Goal: Information Seeking & Learning: Find specific fact

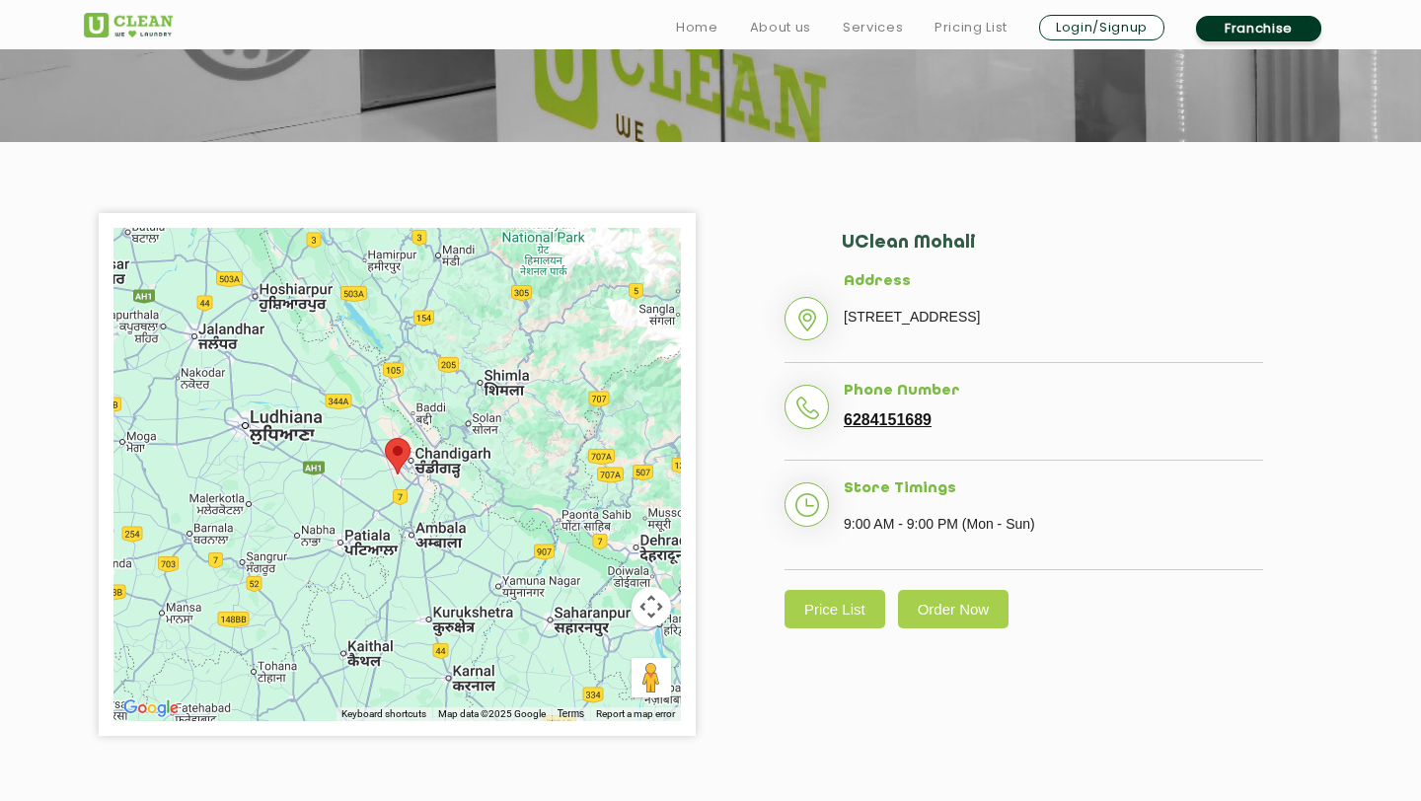
scroll to position [319, 0]
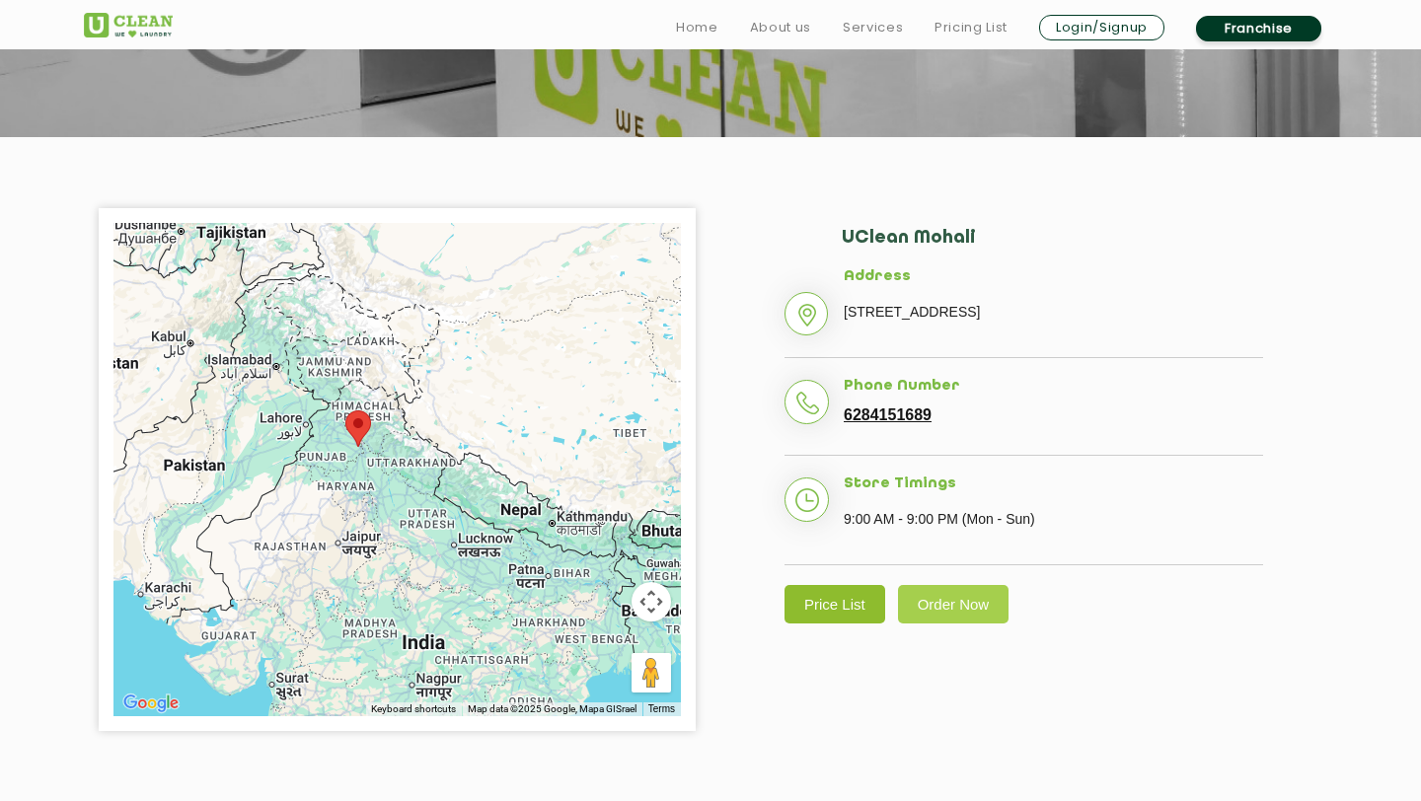
click at [821, 605] on link "Price List" at bounding box center [834, 604] width 101 height 38
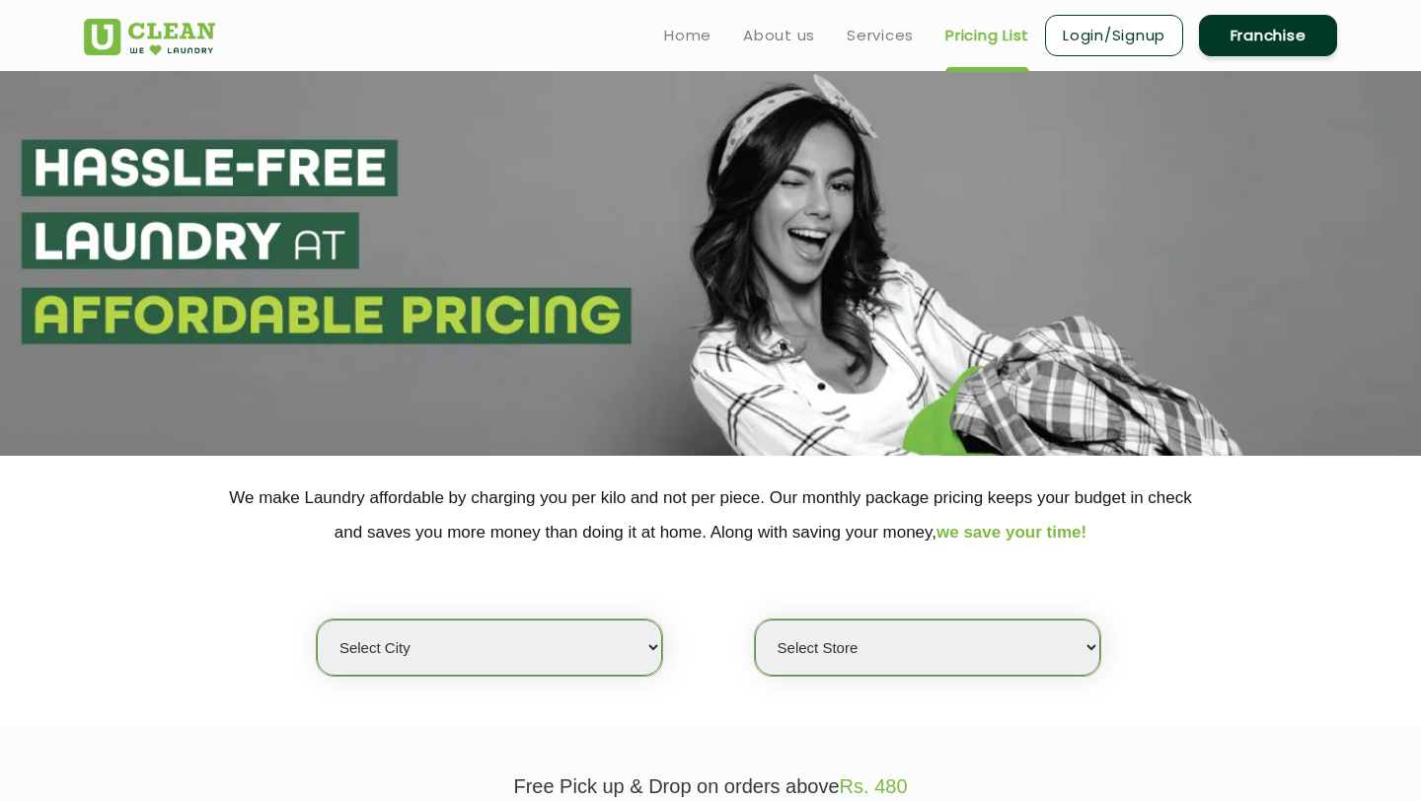
click at [653, 645] on select "Select city [GEOGRAPHIC_DATA] [GEOGRAPHIC_DATA] [GEOGRAPHIC_DATA] [GEOGRAPHIC_D…" at bounding box center [489, 647] width 345 height 56
select select "70"
click at [317, 619] on select "Select city [GEOGRAPHIC_DATA] [GEOGRAPHIC_DATA] [GEOGRAPHIC_DATA] [GEOGRAPHIC_D…" at bounding box center [489, 647] width 345 height 56
click at [793, 647] on select "Select Store [GEOGRAPHIC_DATA]-61 [GEOGRAPHIC_DATA]" at bounding box center [927, 647] width 345 height 56
select select "223"
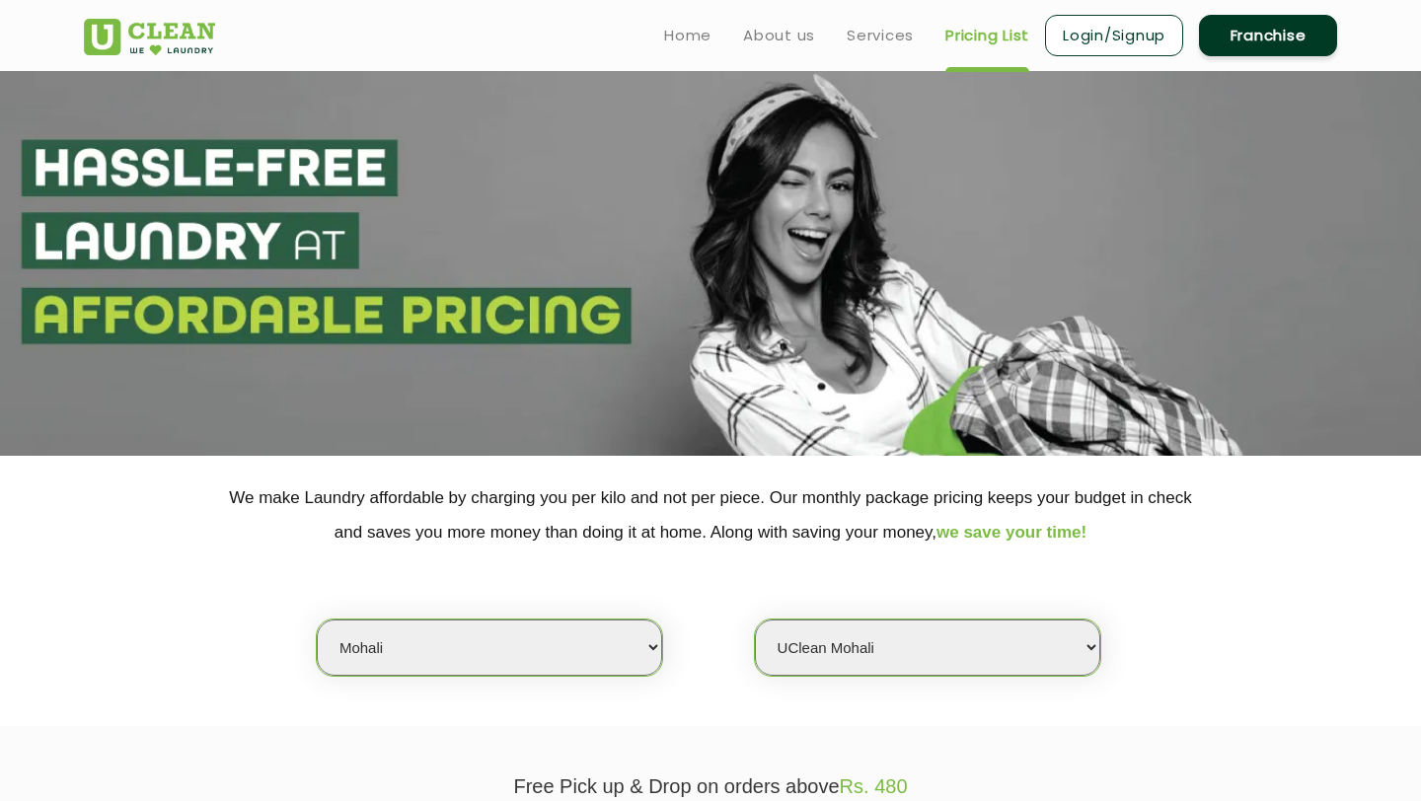
click at [755, 619] on select "Select Store [GEOGRAPHIC_DATA]-61 [GEOGRAPHIC_DATA]" at bounding box center [927, 647] width 345 height 56
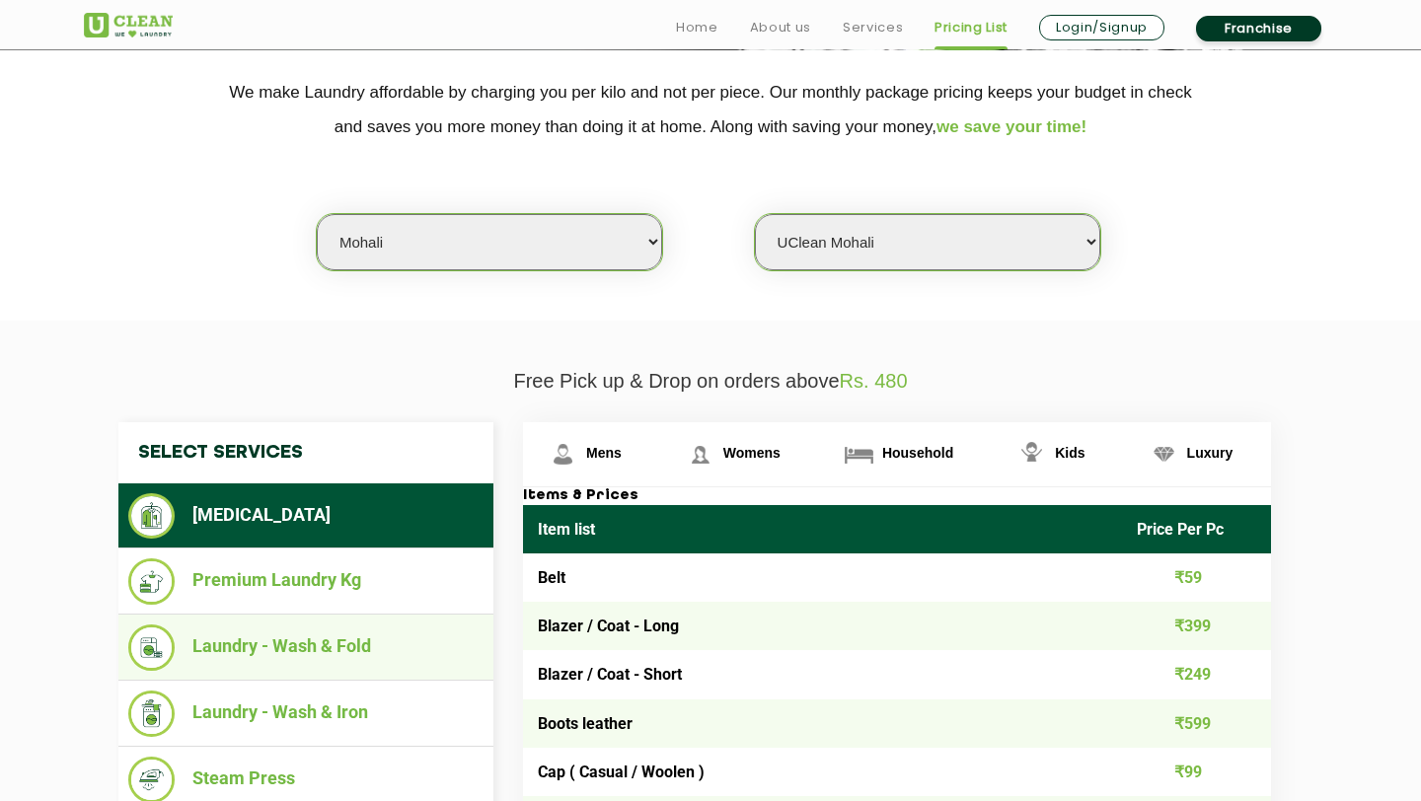
scroll to position [436, 0]
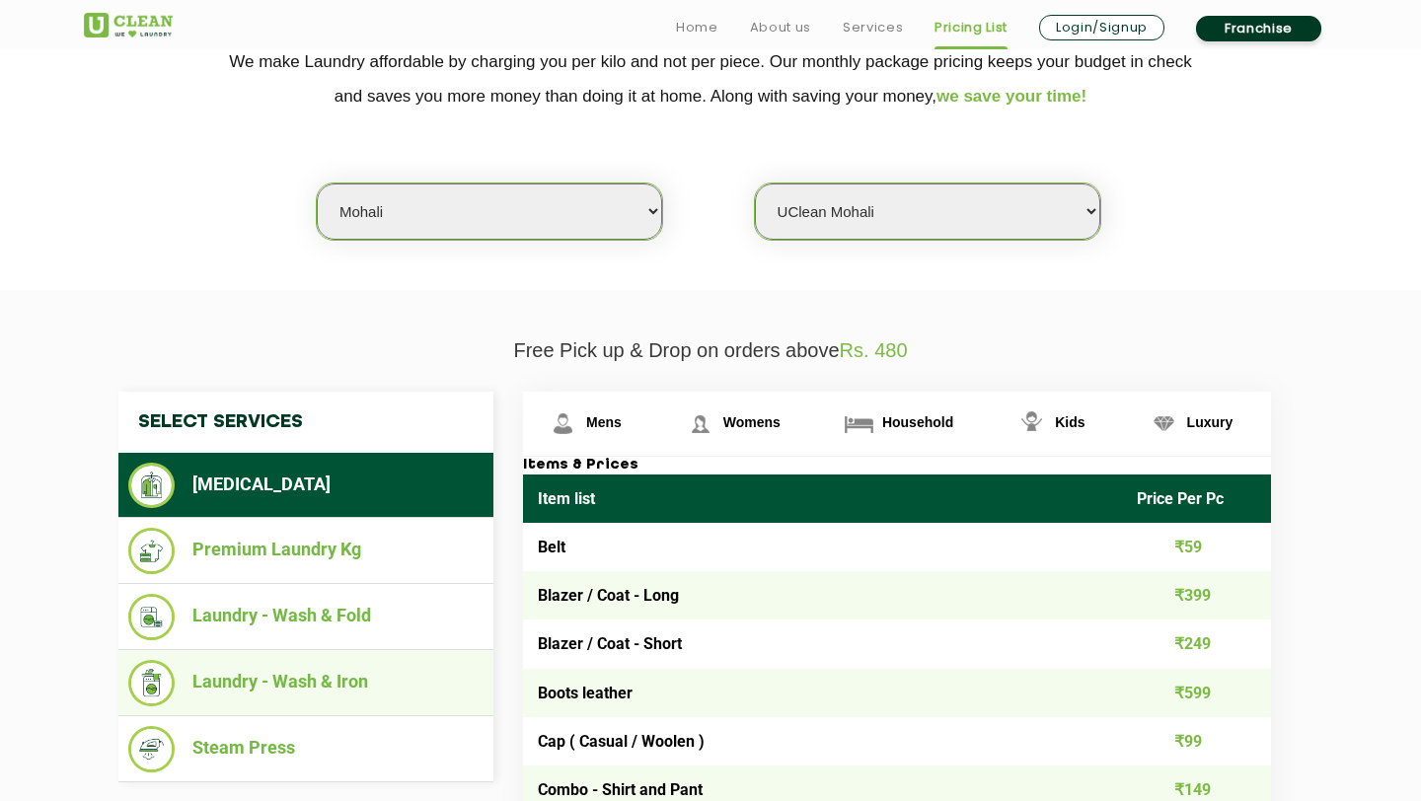
click at [306, 671] on li "Laundry - Wash & Iron" at bounding box center [305, 683] width 355 height 46
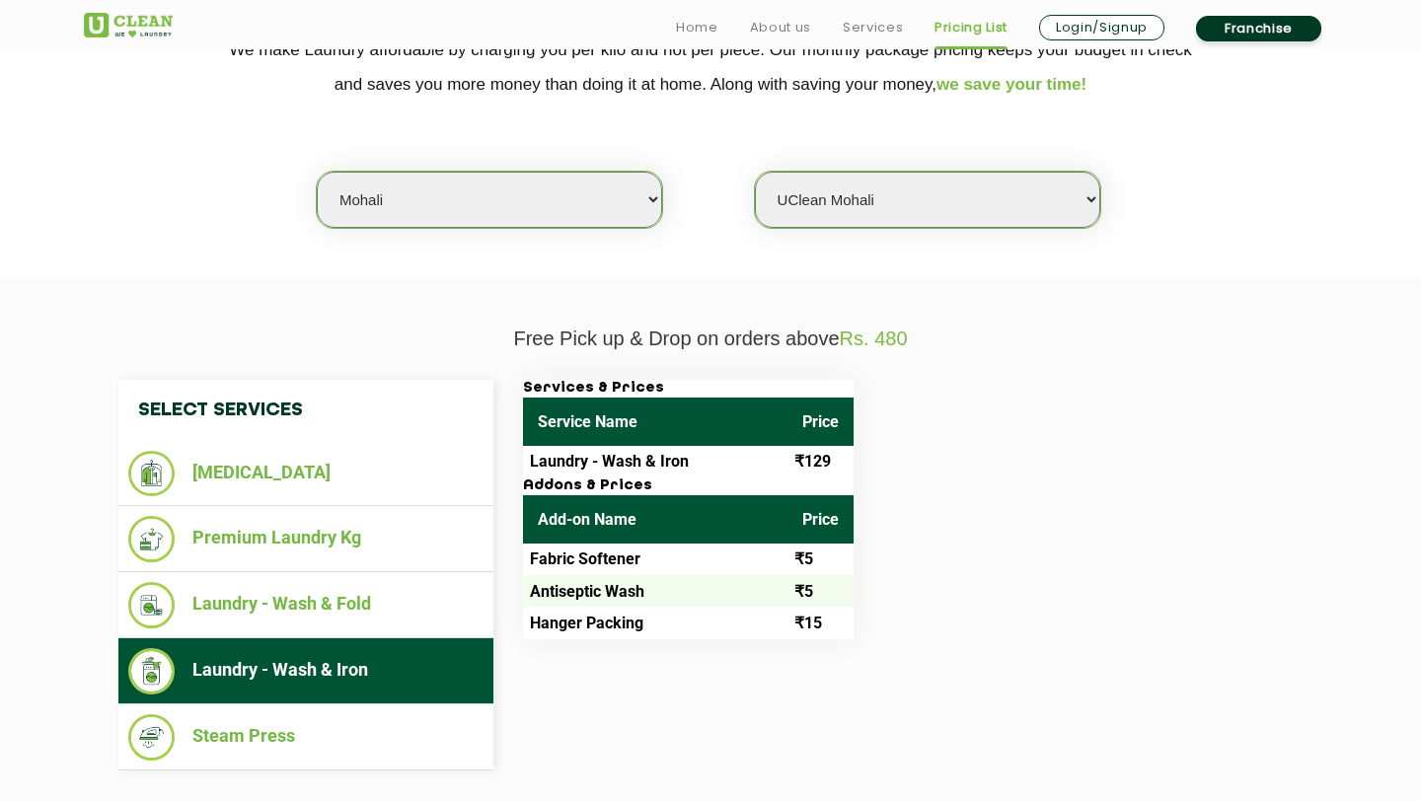
click at [623, 495] on h3 "Addons & Prices" at bounding box center [688, 486] width 330 height 18
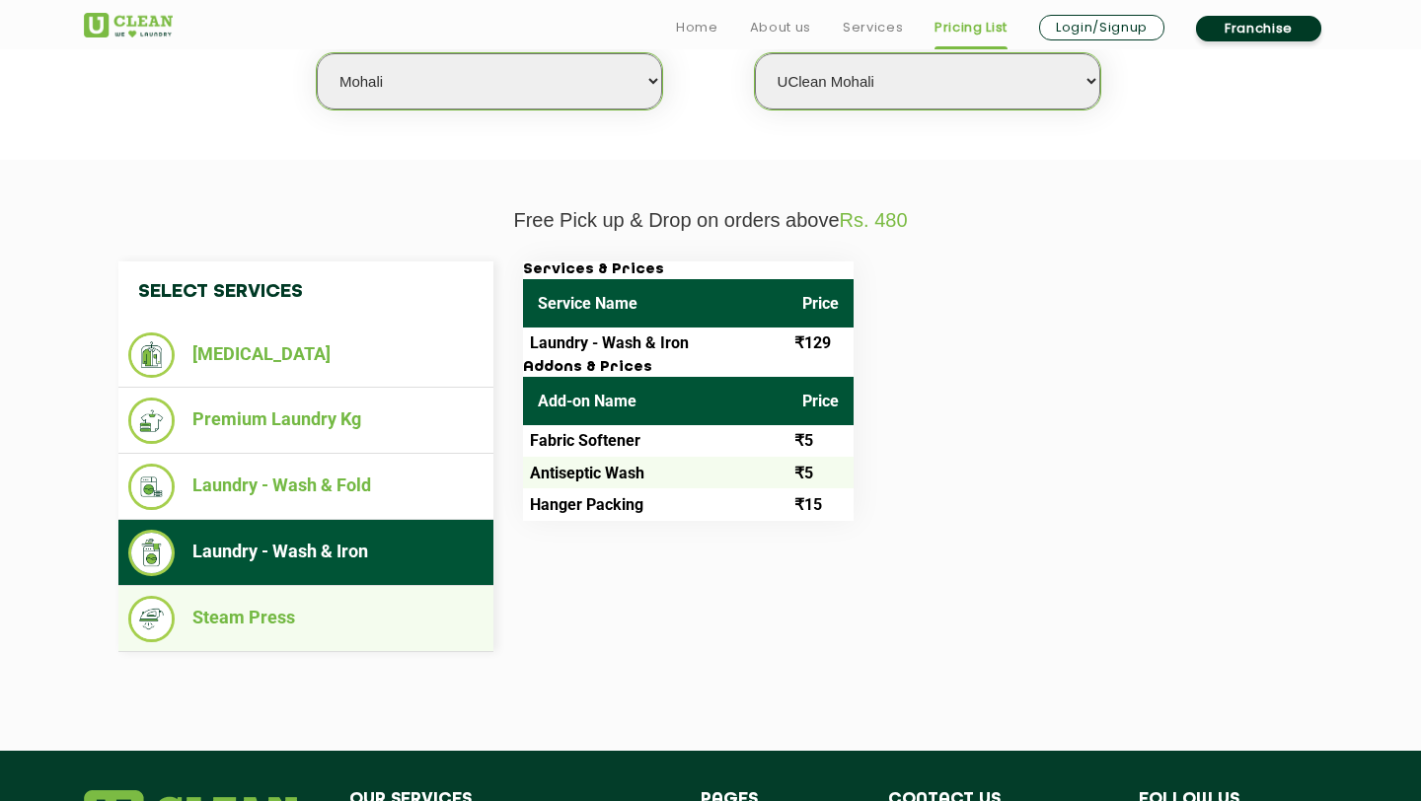
scroll to position [568, 0]
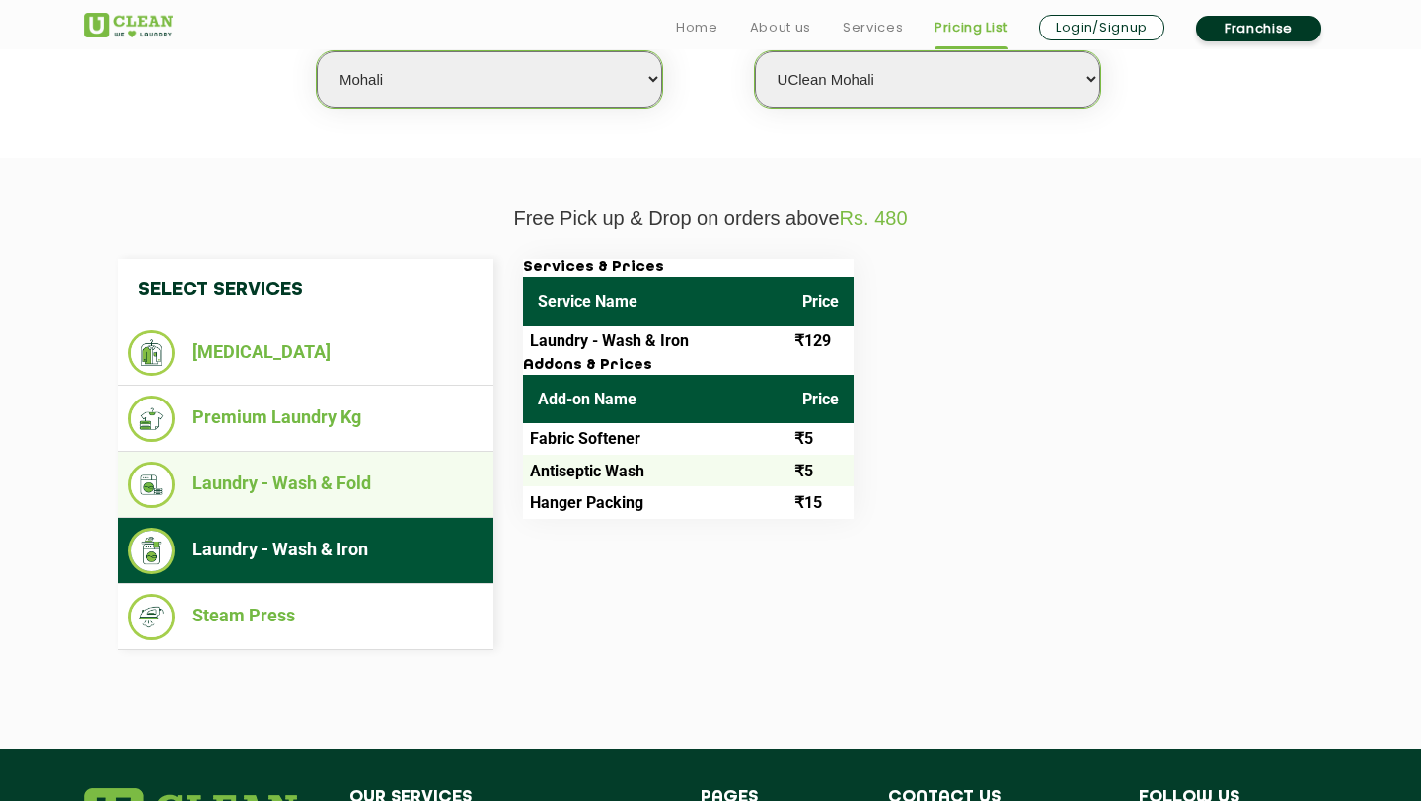
click at [386, 482] on li "Laundry - Wash & Fold" at bounding box center [305, 485] width 355 height 46
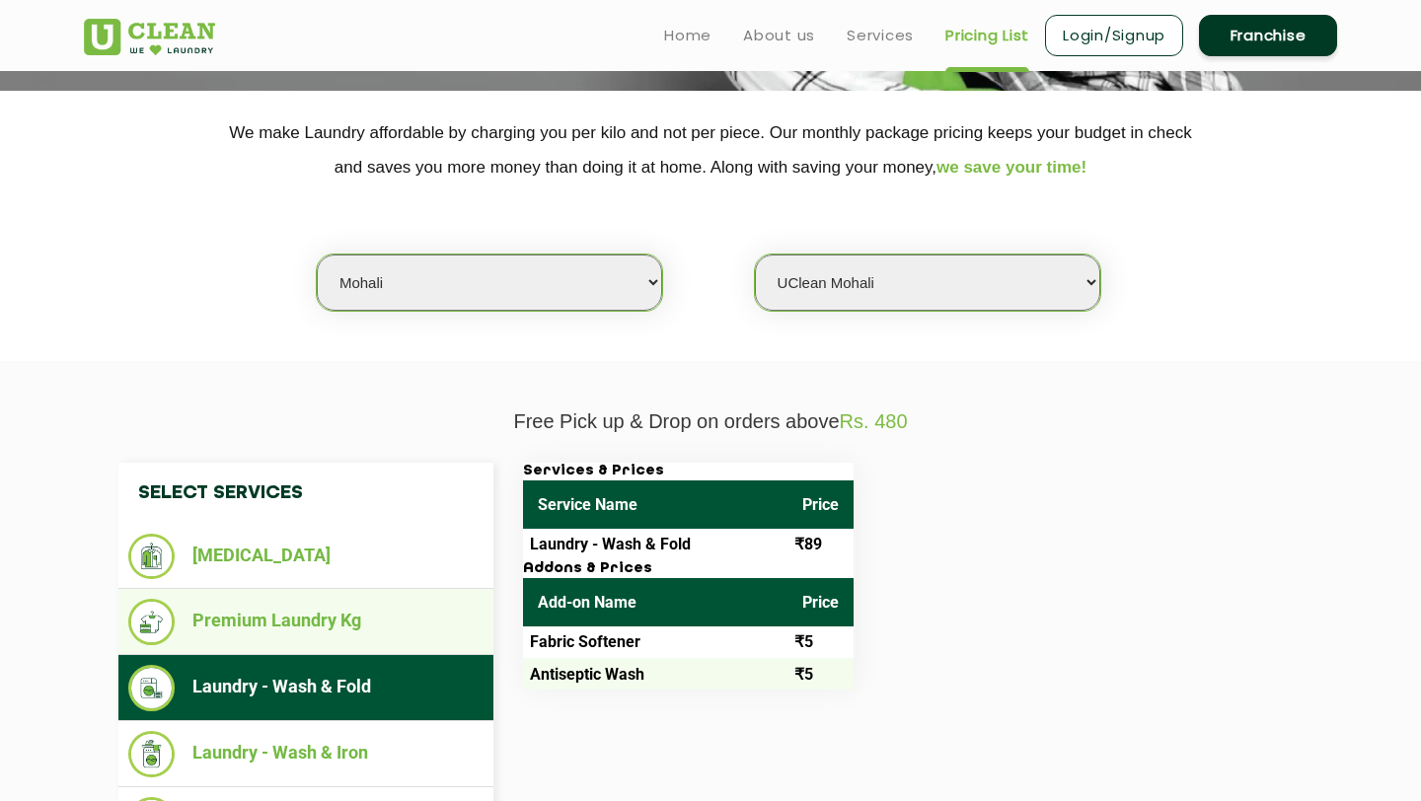
scroll to position [226, 0]
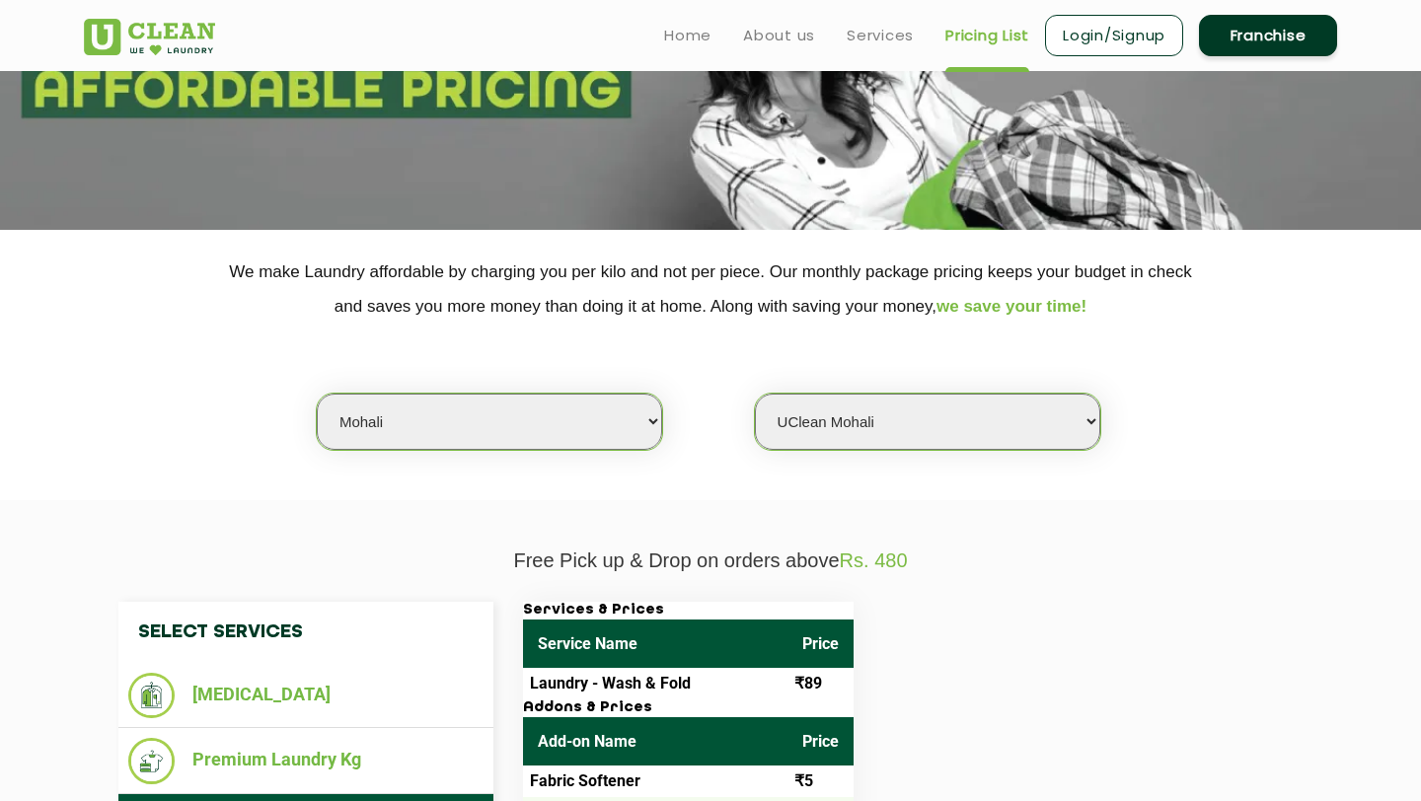
scroll to position [319, 0]
